Goal: Information Seeking & Learning: Understand process/instructions

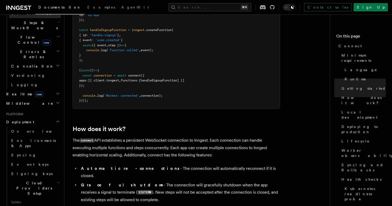
scroll to position [179, 0]
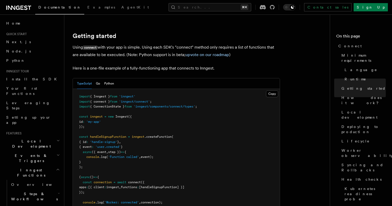
scroll to position [297, 0]
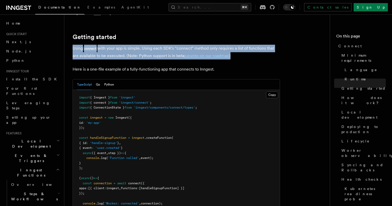
drag, startPoint x: 72, startPoint y: 27, endPoint x: 237, endPoint y: 38, distance: 165.6
click at [237, 45] on p "Using connect with your app is simple. Using each SDK's "connect" method only r…" at bounding box center [176, 52] width 207 height 15
copy p "Using connect with your app is simple. Using each SDK's "connect" method only r…"
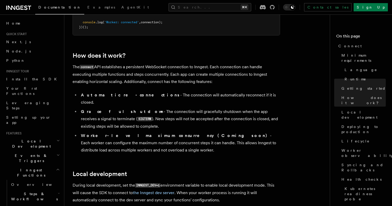
scroll to position [499, 0]
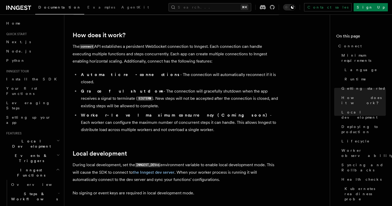
click at [206, 88] on li "Graceful shutdown - The connection will gracefully shutdown when the app receiv…" at bounding box center [179, 99] width 200 height 22
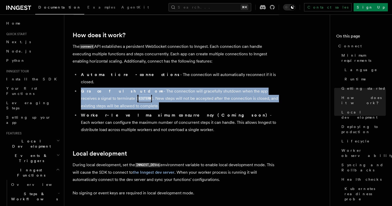
click at [206, 88] on li "Graceful shutdown - The connection will gracefully shutdown when the app receiv…" at bounding box center [179, 99] width 200 height 22
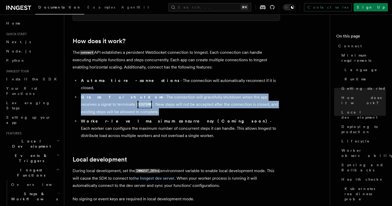
scroll to position [490, 0]
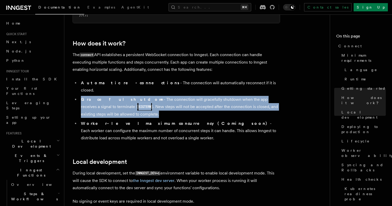
drag, startPoint x: 133, startPoint y: 110, endPoint x: 81, endPoint y: 96, distance: 53.1
click at [81, 120] on li "Worker-level maximum concurrency (Coming soon) - Each worker can configure the …" at bounding box center [179, 131] width 200 height 22
copy li "Worker-level maximum concurrency (Coming soon) - Each worker can configure the …"
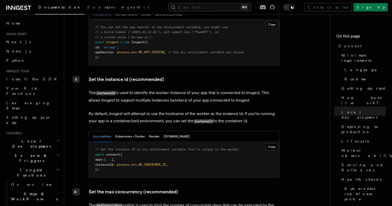
scroll to position [967, 0]
